Goal: Information Seeking & Learning: Understand process/instructions

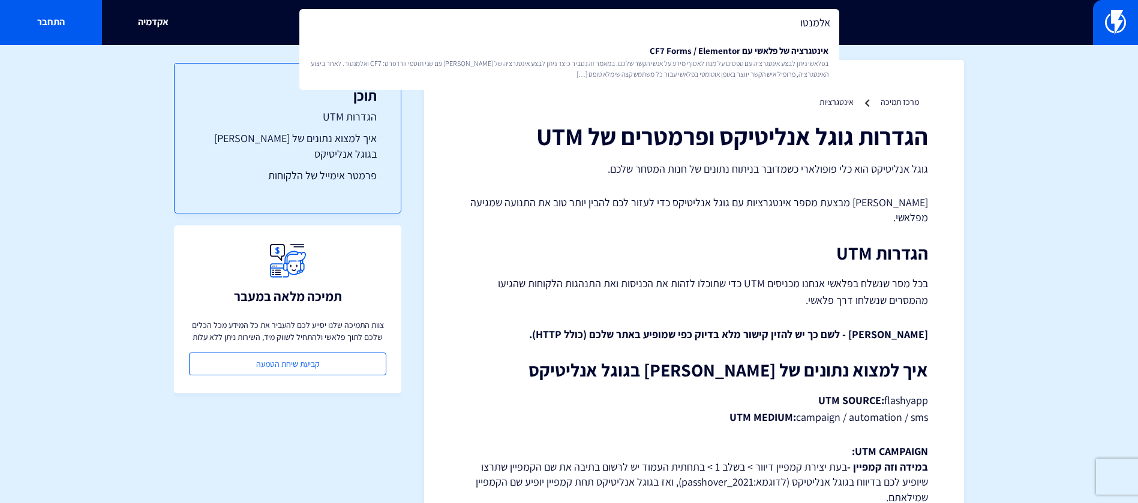
type input "אלמנטו"
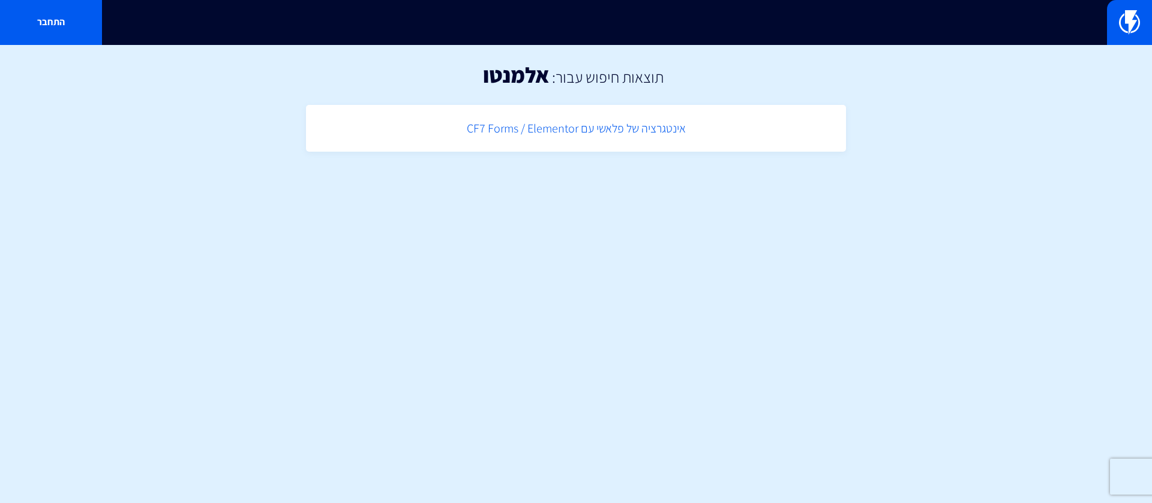
click at [627, 140] on link "אינטגרציה של פלאשי עם CF7 Forms / Elementor" at bounding box center [576, 128] width 528 height 35
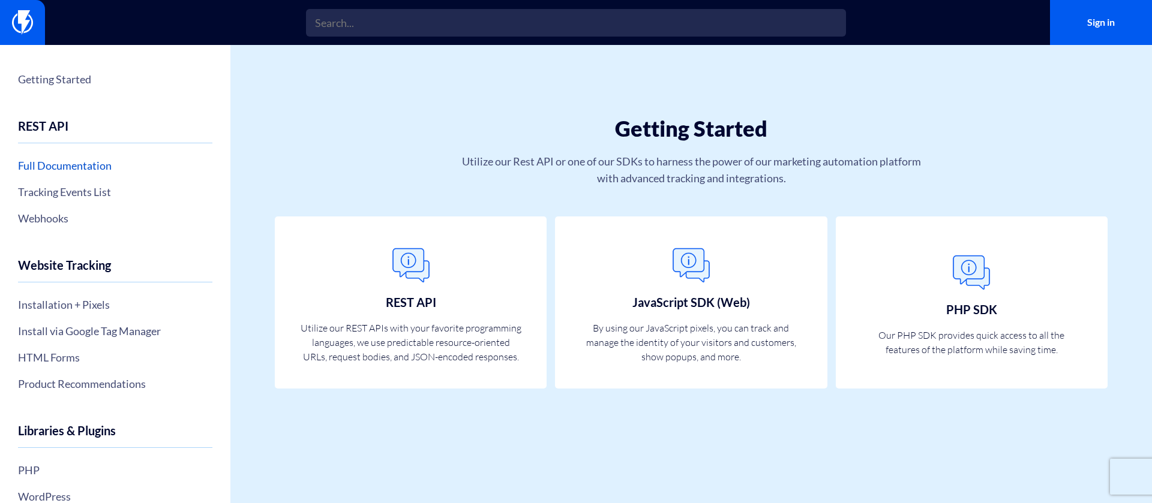
click at [95, 162] on link "Full Documentation" at bounding box center [115, 165] width 194 height 20
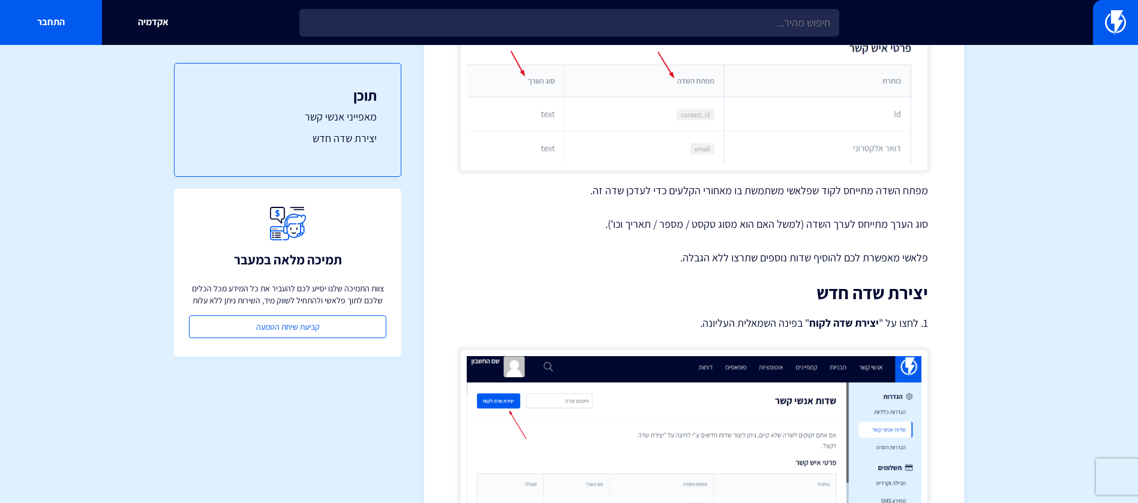
scroll to position [1397, 0]
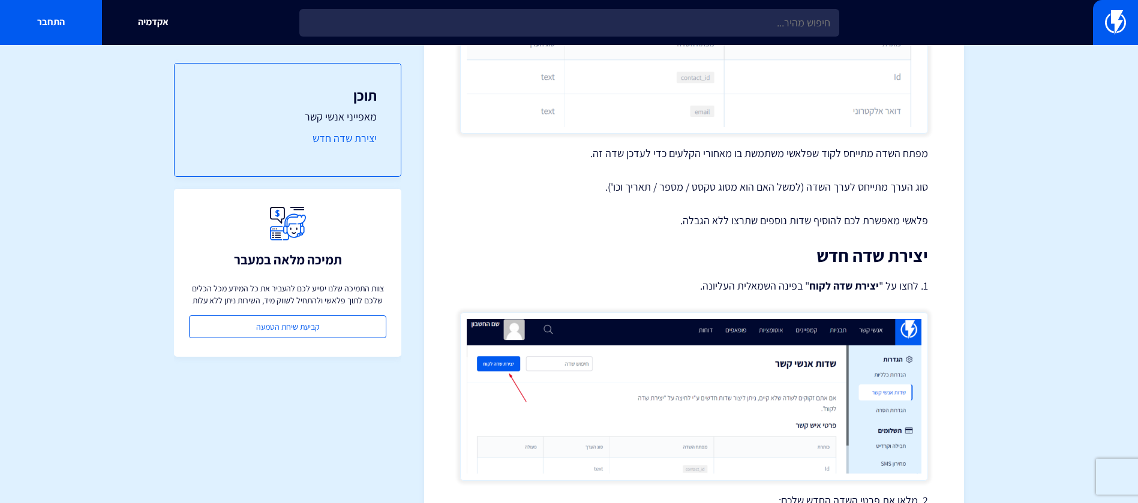
click at [326, 133] on link "יצירת שדה חדש" at bounding box center [288, 139] width 178 height 16
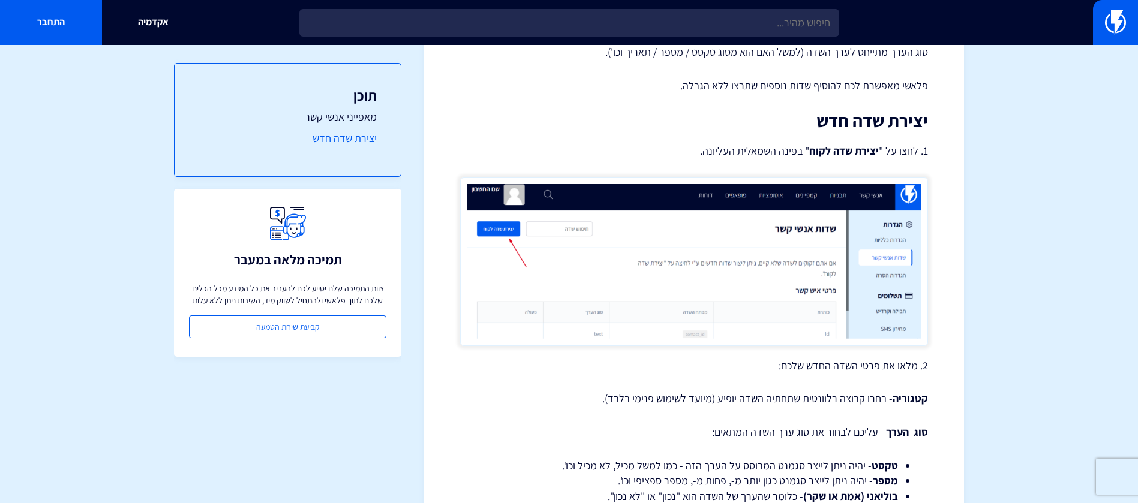
scroll to position [1553, 0]
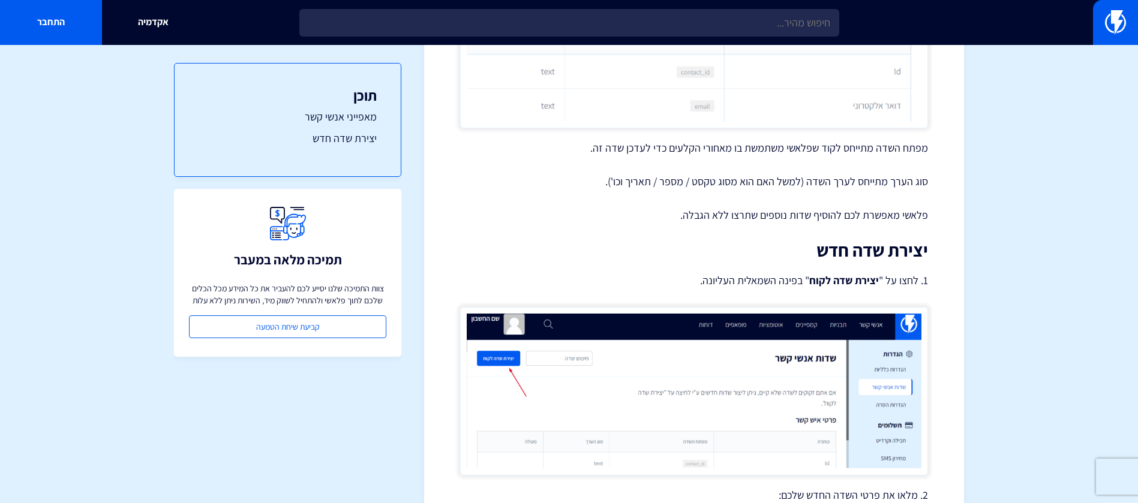
scroll to position [1397, 0]
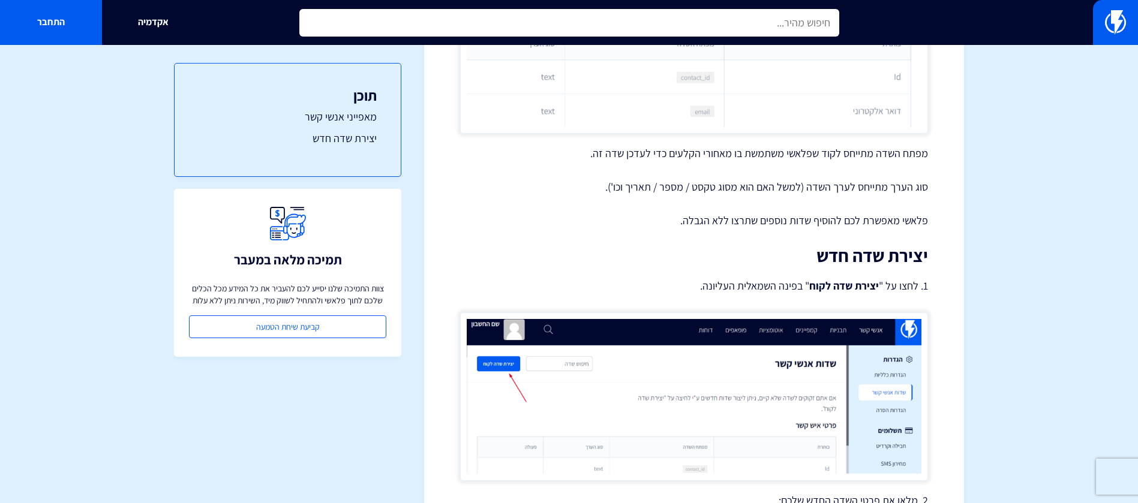
click at [647, 23] on input "text" at bounding box center [569, 23] width 540 height 28
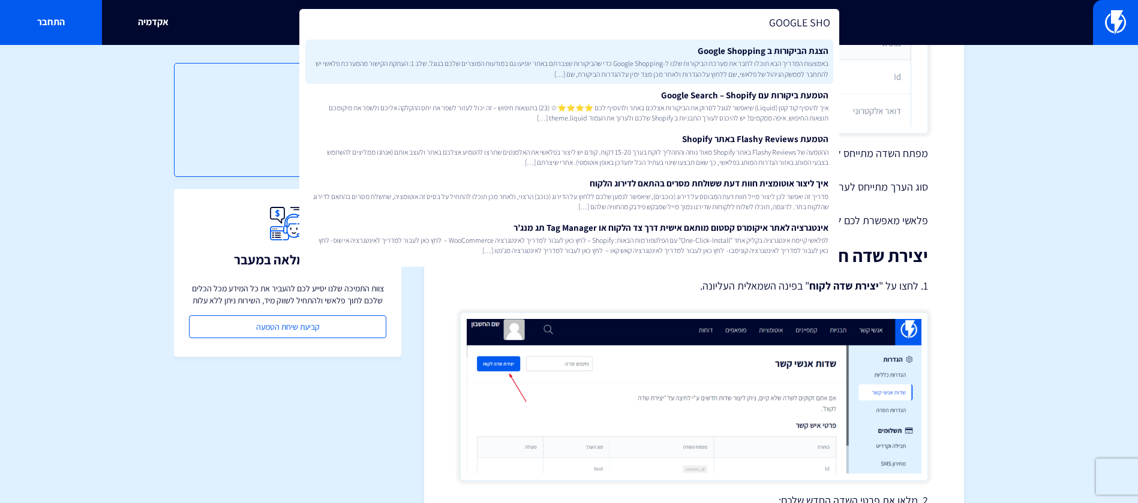
type input "GOOGLE SHO"
click at [654, 62] on span "באמצעות המדריך הבא תוכלו לחבר את מערכת הביקורות שלנו ל-Google Shopping כדי שהבי…" at bounding box center [569, 68] width 518 height 20
